Goal: Communication & Community: Connect with others

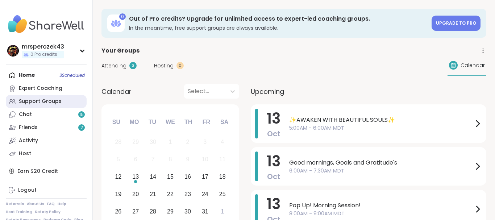
click at [35, 97] on link "Support Groups" at bounding box center [46, 101] width 81 height 13
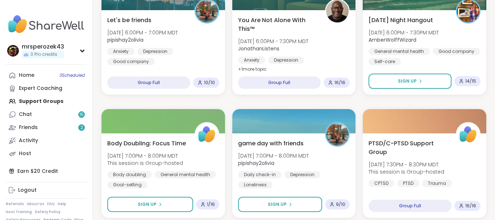
scroll to position [480, 0]
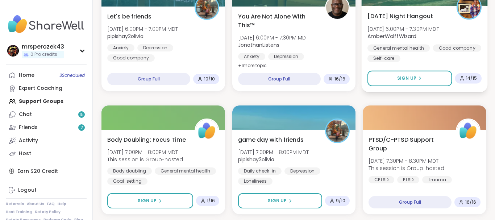
click at [408, 17] on span "[DATE] Night Hangout" at bounding box center [400, 16] width 66 height 9
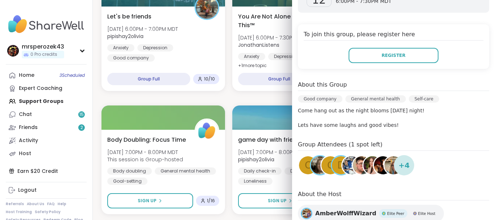
scroll to position [144, 0]
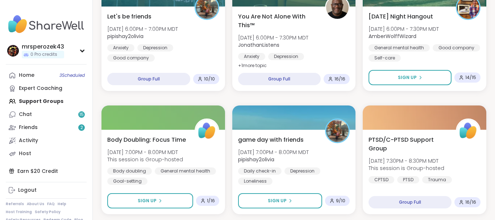
click at [92, 30] on nav "mrsperozek43 0 Pro credits Profile Membership Settings Help Home 3 Scheduled Ex…" at bounding box center [46, 110] width 93 height 220
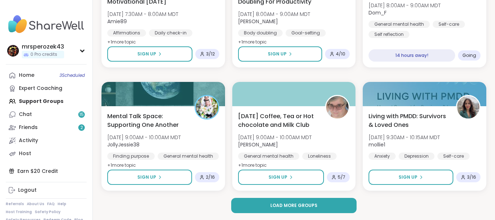
scroll to position [1365, 0]
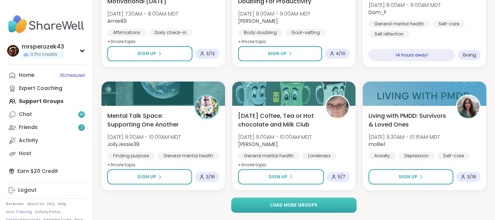
click at [299, 206] on span "Load more groups" at bounding box center [293, 205] width 47 height 7
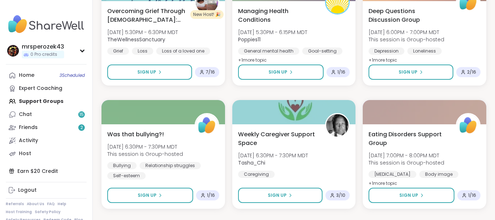
scroll to position [2707, 0]
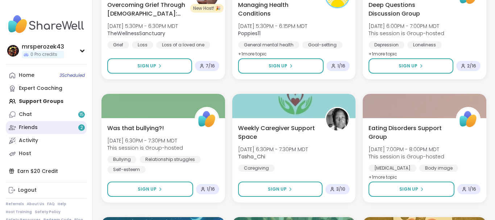
click at [60, 125] on link "Friends 2" at bounding box center [46, 127] width 81 height 13
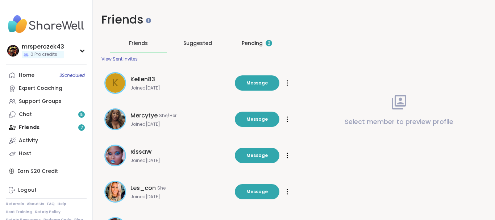
click at [247, 40] on div "Pending 2" at bounding box center [256, 42] width 30 height 7
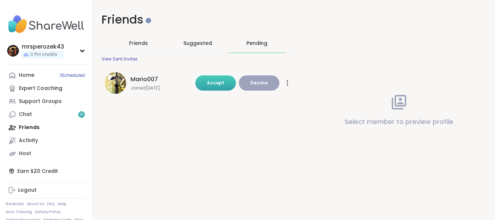
click at [219, 83] on span "Accept" at bounding box center [215, 83] width 17 height 6
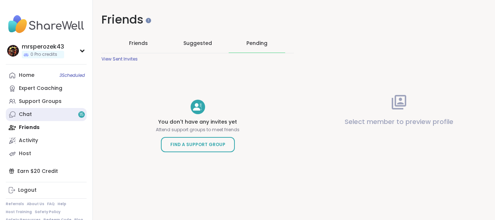
click at [37, 115] on link "Chat 15" at bounding box center [46, 114] width 81 height 13
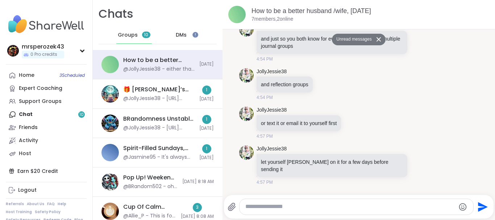
click at [363, 37] on button "Unread messages" at bounding box center [353, 40] width 42 height 12
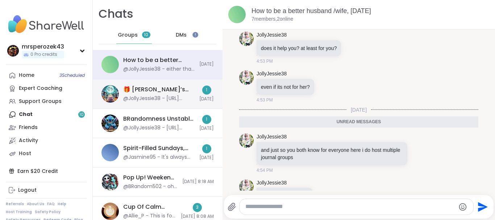
click at [186, 90] on div "🎁 [PERSON_NAME]’s Spooktacular Birthday Party 🎃 , [DATE]" at bounding box center [159, 89] width 72 height 8
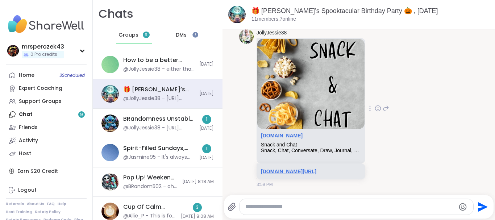
scroll to position [0, 0]
